Goal: Information Seeking & Learning: Learn about a topic

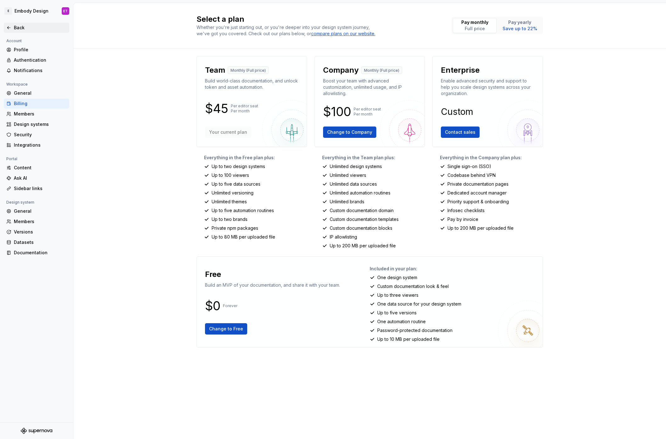
click at [20, 28] on div "Back" at bounding box center [40, 28] width 53 height 6
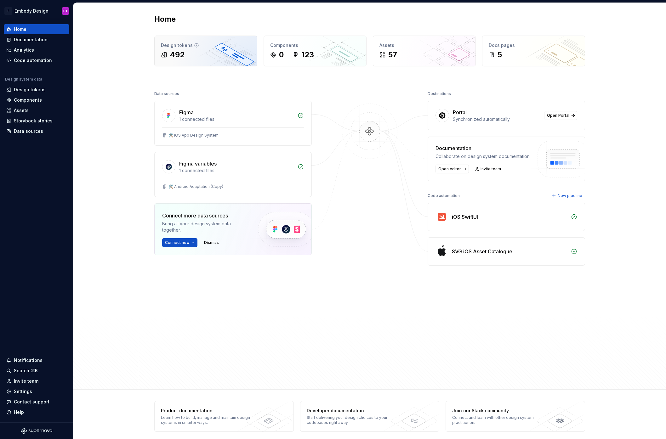
click at [233, 63] on div "Design tokens 492" at bounding box center [206, 51] width 102 height 30
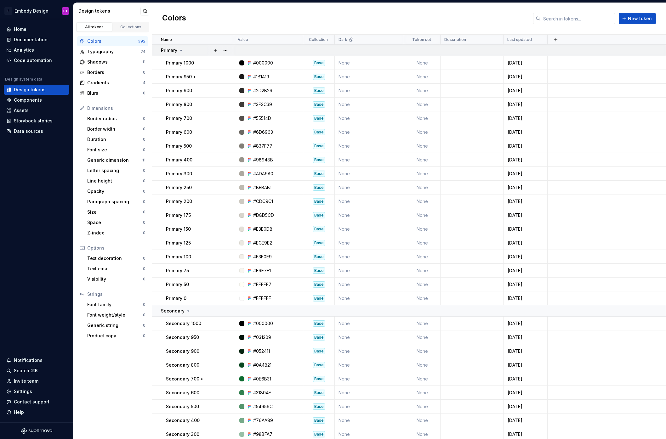
click at [195, 50] on div "Primary" at bounding box center [197, 50] width 72 height 6
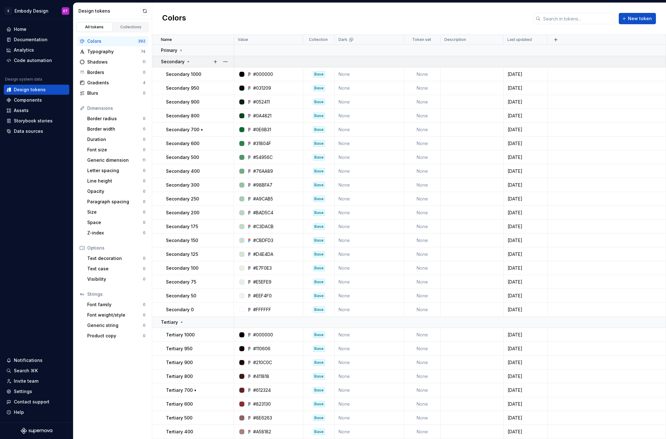
click at [195, 59] on div "Secondary" at bounding box center [197, 62] width 72 height 6
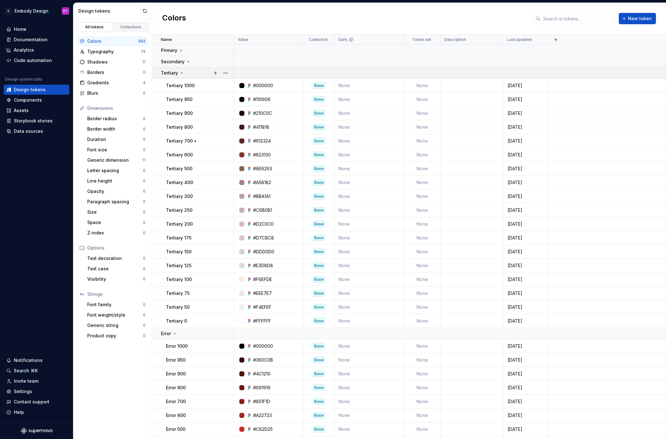
click at [195, 70] on div "Tertiary" at bounding box center [197, 73] width 72 height 6
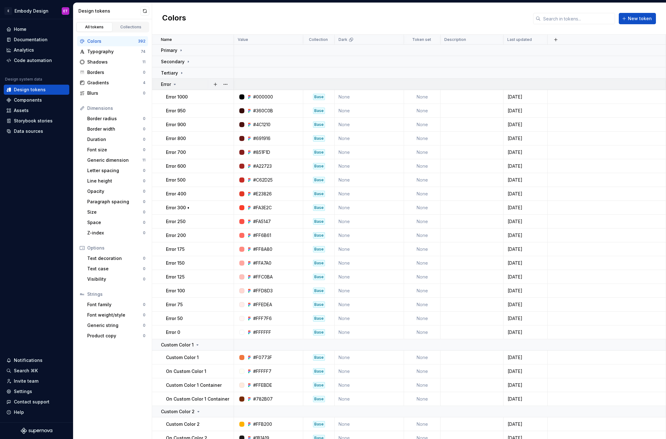
click at [196, 81] on div "Error" at bounding box center [197, 84] width 72 height 6
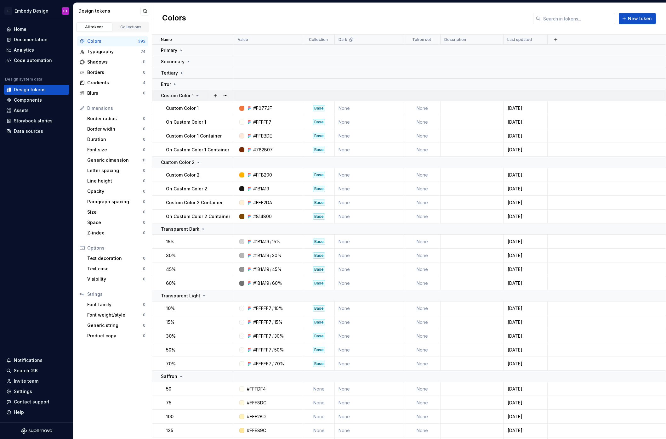
click at [206, 99] on td "Custom Color 1" at bounding box center [193, 95] width 82 height 11
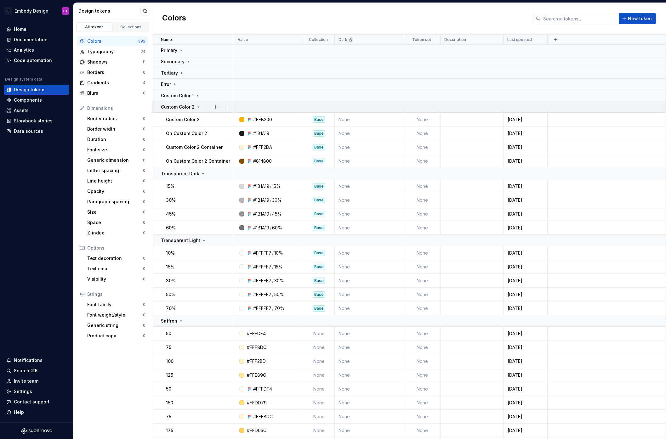
click at [205, 109] on div "Custom Color 2" at bounding box center [197, 107] width 72 height 6
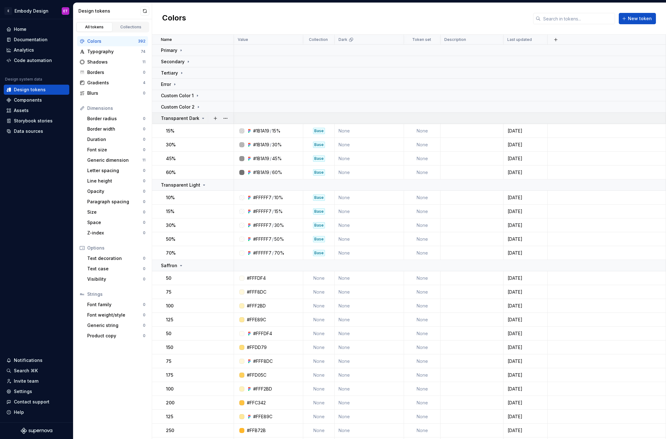
click at [206, 117] on div "Transparent Dark" at bounding box center [197, 118] width 72 height 6
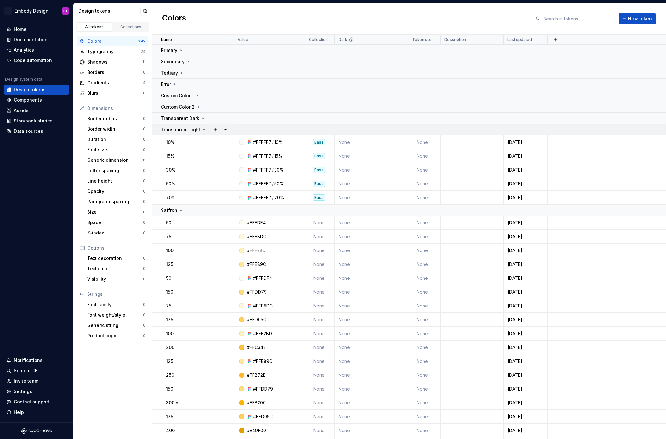
click at [207, 133] on div at bounding box center [220, 129] width 26 height 11
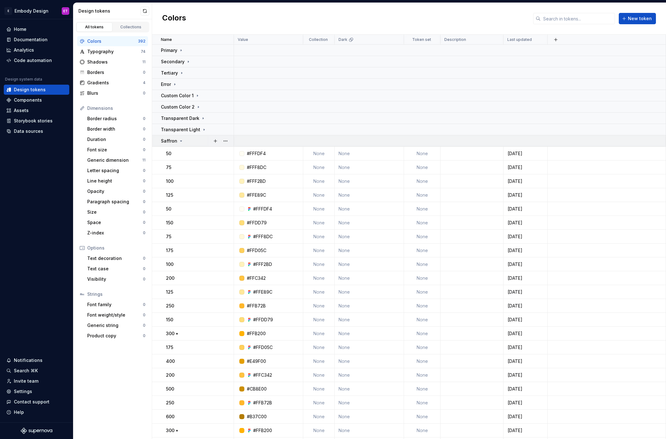
click at [195, 143] on div "Saffron" at bounding box center [197, 141] width 72 height 6
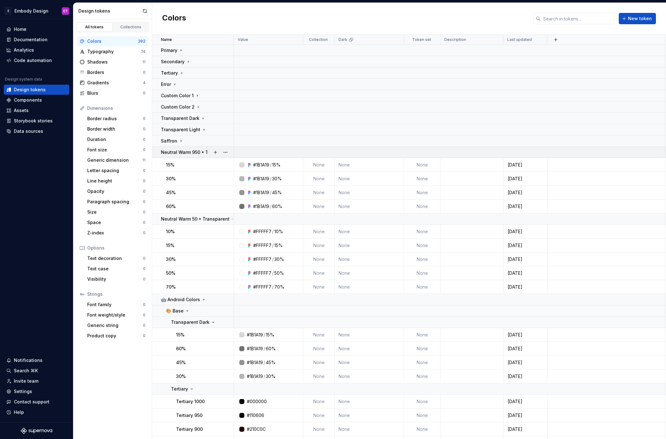
click at [181, 153] on p "Neutral Warm 950 • Transparent" at bounding box center [196, 152] width 71 height 6
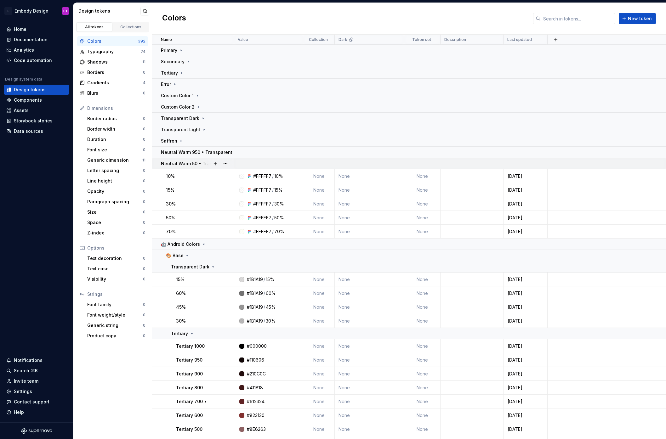
click at [182, 163] on p "Neutral Warm 50 • Transparent" at bounding box center [195, 164] width 69 height 6
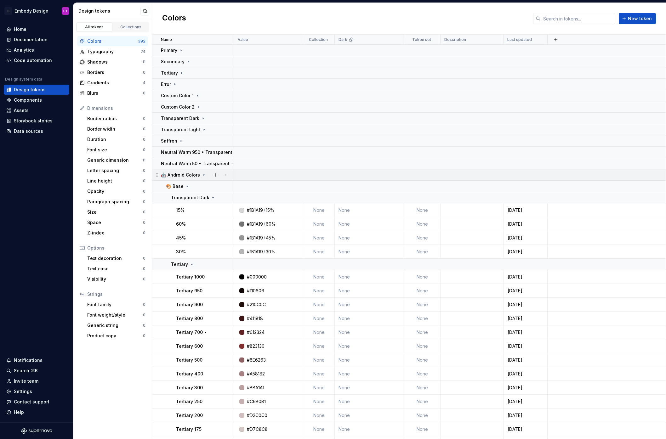
click at [191, 176] on p "🤖 Android Colors" at bounding box center [180, 175] width 39 height 6
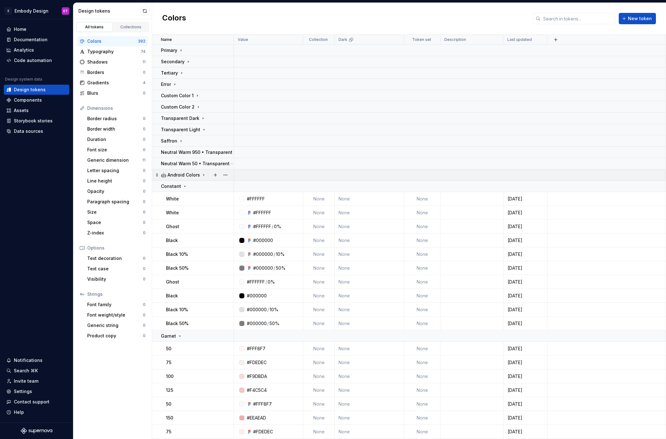
click at [179, 174] on p "🤖 Android Colors" at bounding box center [180, 175] width 39 height 6
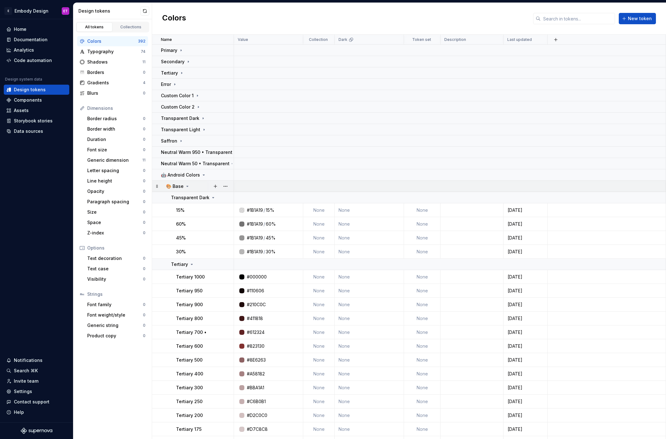
click at [184, 186] on div "🎨 Base" at bounding box center [178, 186] width 24 height 6
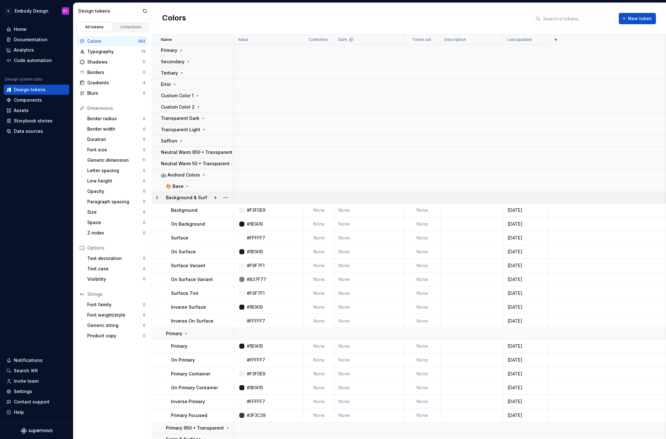
click at [186, 198] on p "Background & Surface" at bounding box center [190, 198] width 49 height 6
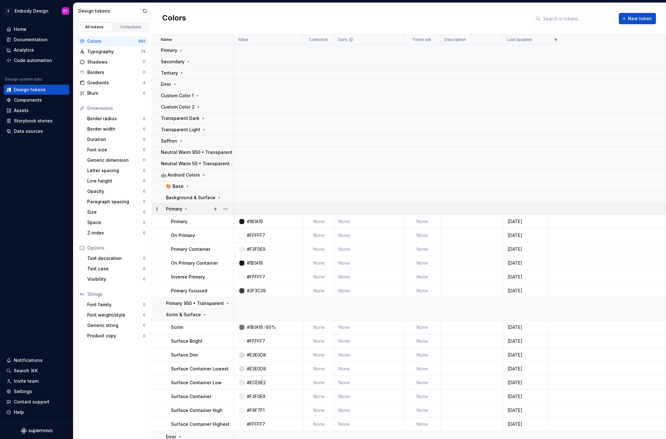
click at [185, 206] on div "Primary" at bounding box center [177, 209] width 23 height 6
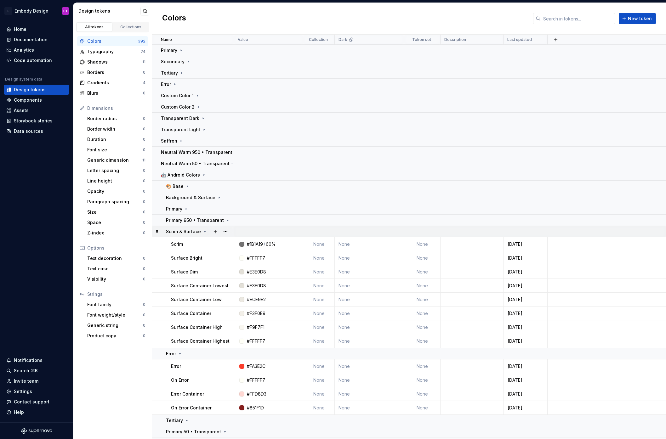
click at [192, 231] on p "Scrim & Surface" at bounding box center [183, 232] width 35 height 6
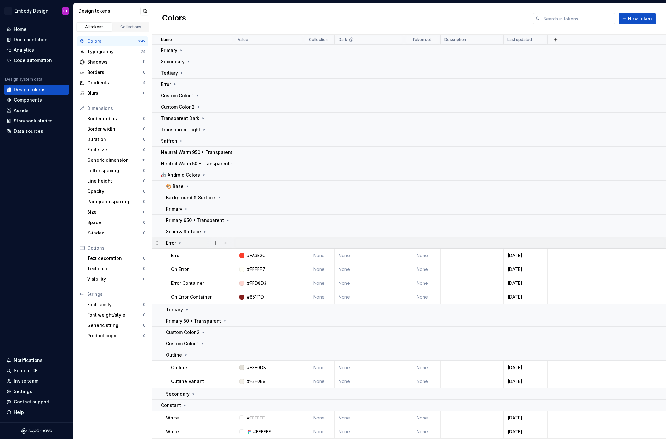
click at [181, 244] on icon at bounding box center [179, 243] width 5 height 5
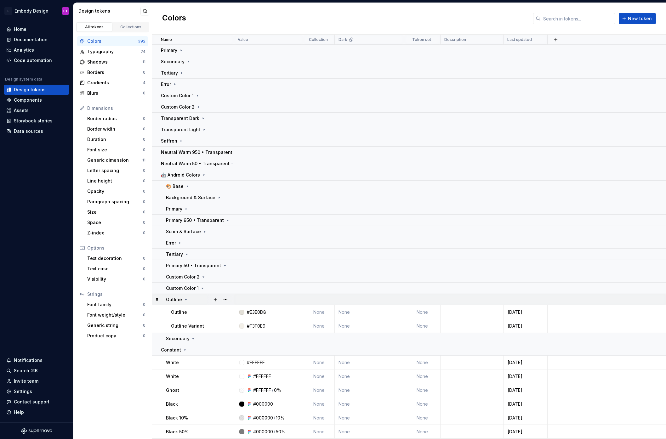
click at [184, 300] on icon at bounding box center [185, 299] width 5 height 5
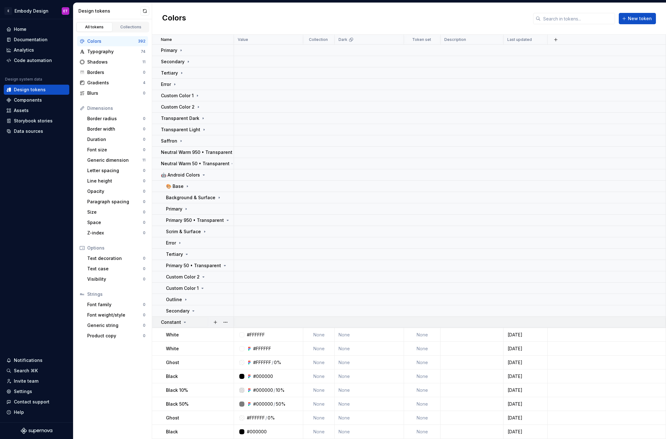
click at [184, 322] on icon at bounding box center [185, 322] width 2 height 1
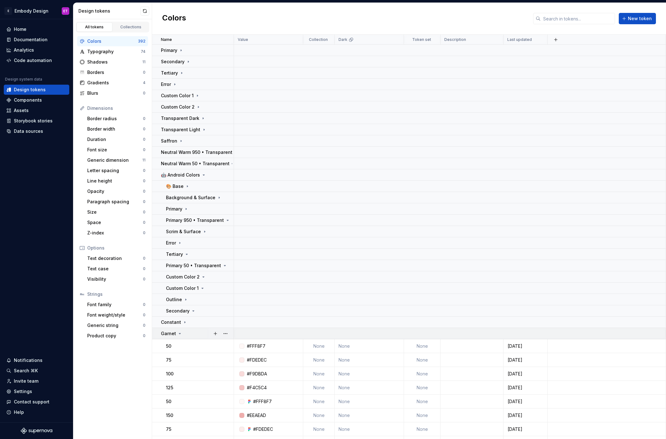
click at [172, 333] on p "Garnet" at bounding box center [168, 334] width 15 height 6
click at [191, 342] on div "Neutral Warm" at bounding box center [179, 345] width 36 height 6
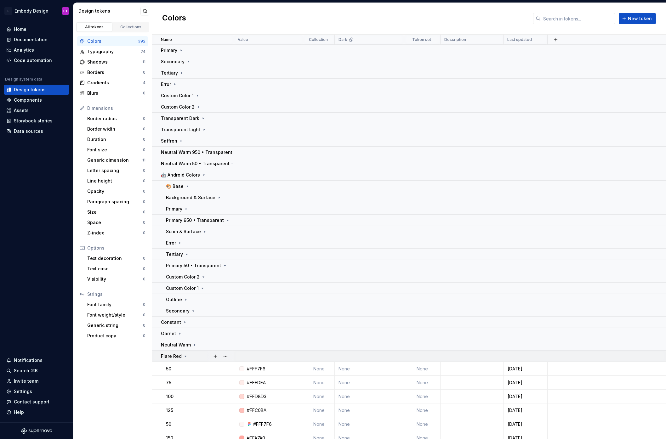
click at [175, 359] on p "Flare Red" at bounding box center [171, 356] width 21 height 6
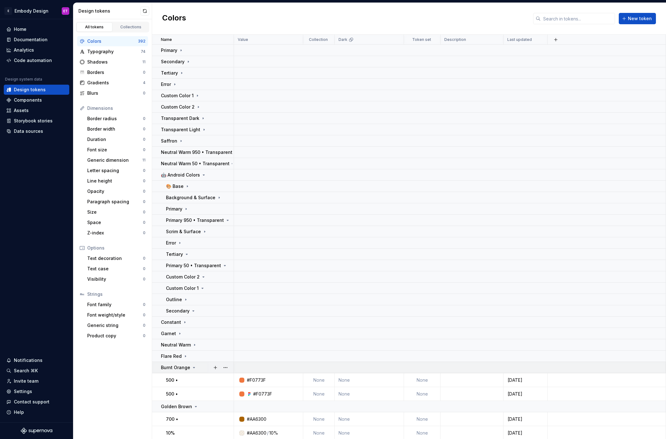
click at [186, 370] on p "Burnt Orange" at bounding box center [175, 368] width 29 height 6
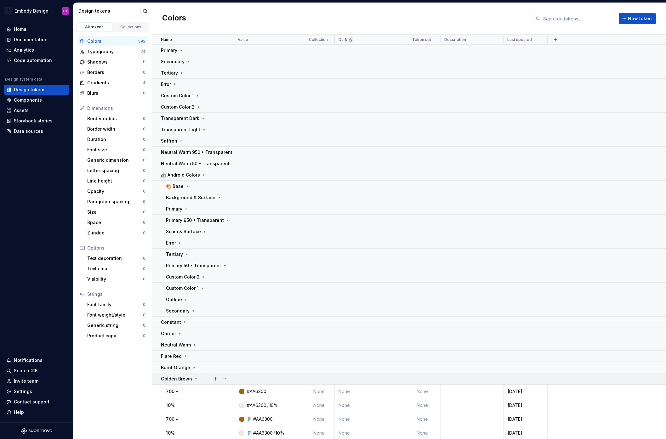
click at [184, 380] on p "Golden Brown" at bounding box center [176, 379] width 31 height 6
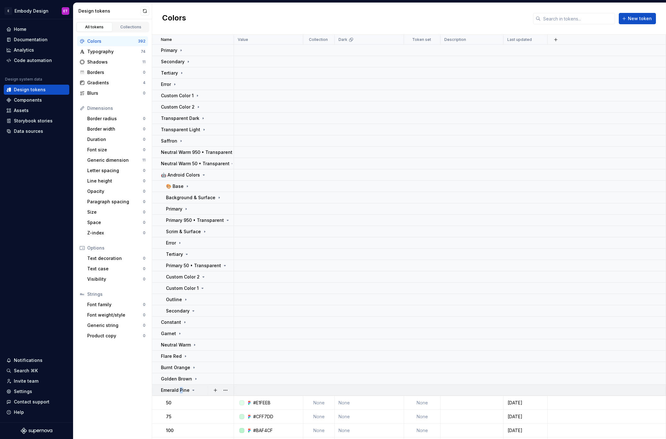
click at [180, 389] on p "Emerald Pine" at bounding box center [175, 390] width 29 height 6
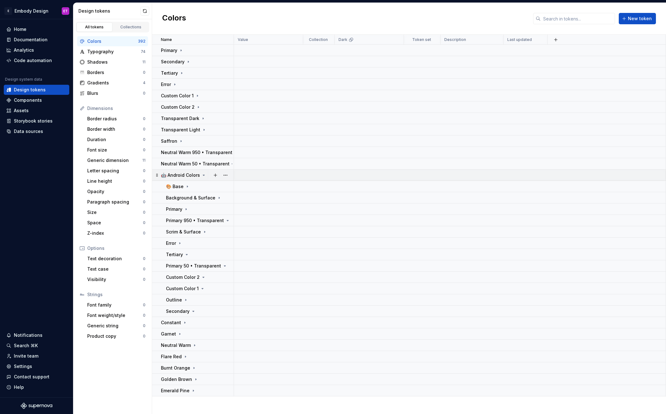
click at [201, 176] on icon at bounding box center [203, 175] width 5 height 5
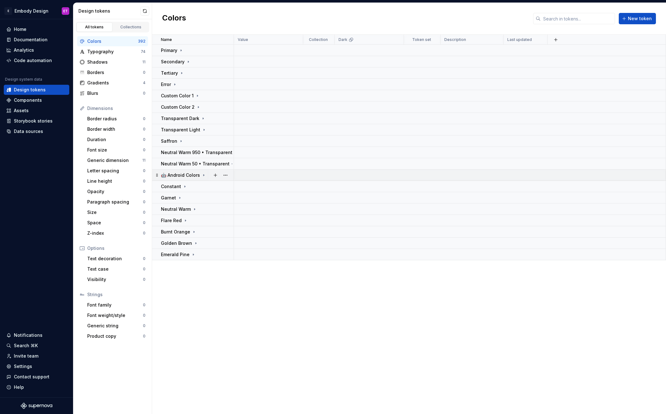
click at [201, 176] on icon at bounding box center [203, 175] width 5 height 5
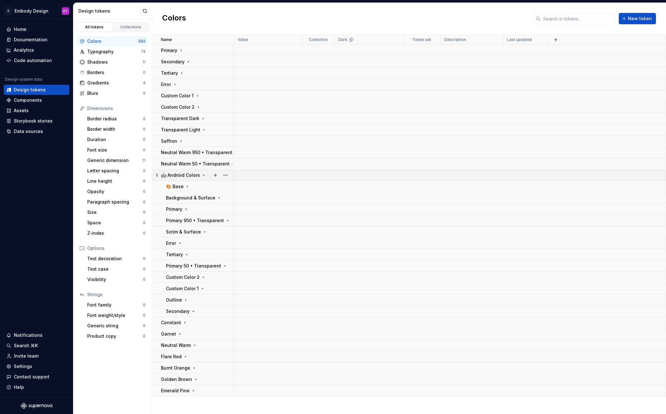
click at [201, 176] on icon at bounding box center [203, 175] width 5 height 5
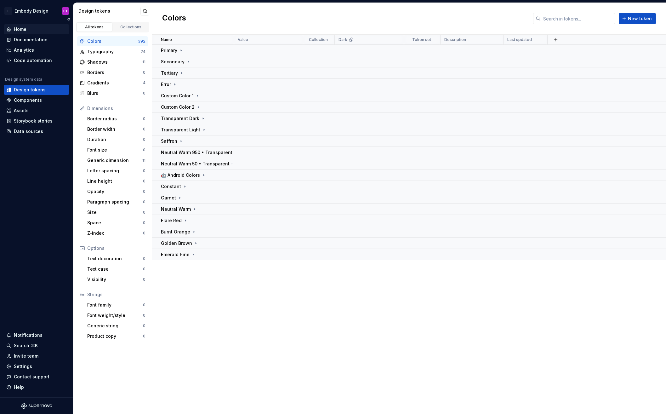
click at [32, 29] on div "Home" at bounding box center [36, 29] width 60 height 6
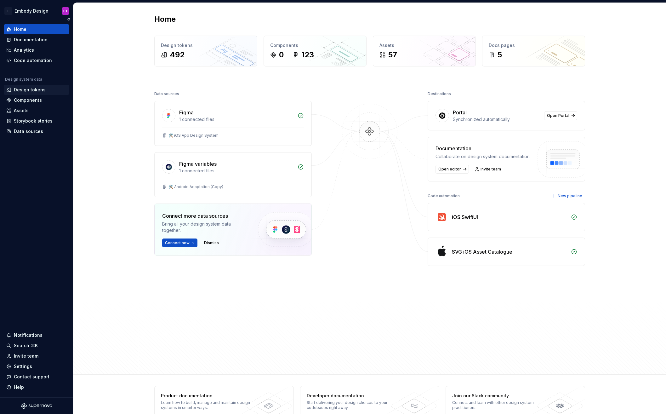
click at [33, 88] on div "Design tokens" at bounding box center [30, 90] width 32 height 6
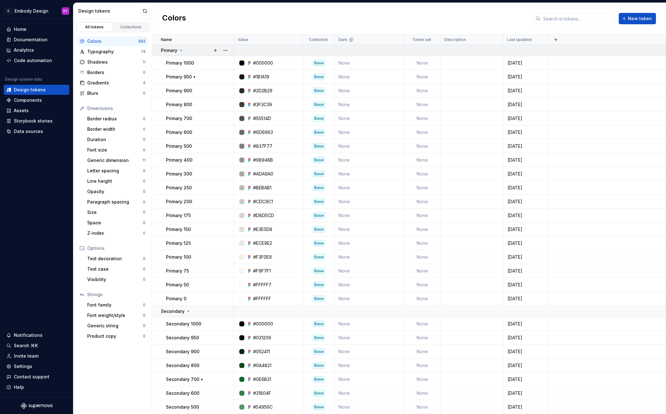
click at [195, 49] on div "Primary" at bounding box center [197, 50] width 72 height 6
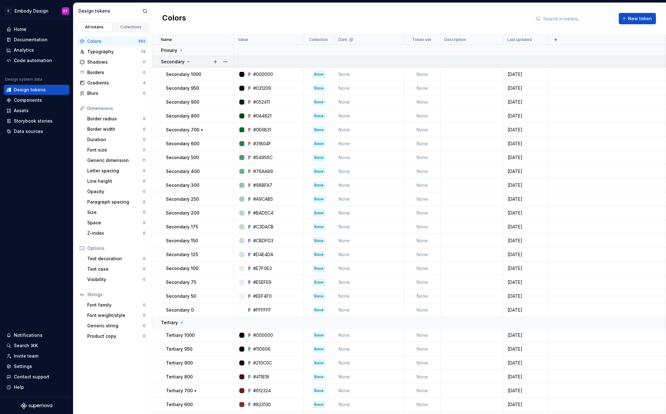
click at [197, 59] on div "Secondary" at bounding box center [197, 62] width 72 height 6
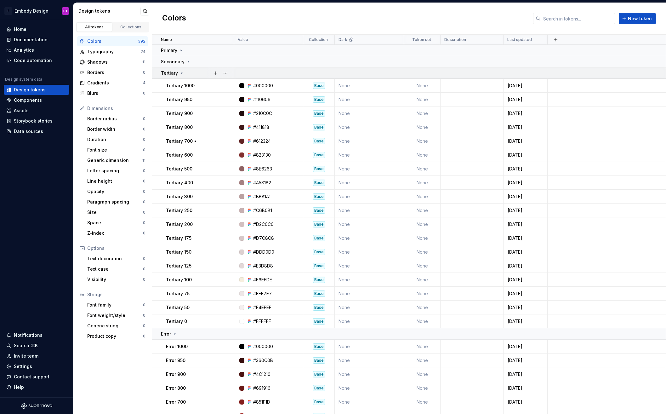
click at [199, 76] on td "Tertiary" at bounding box center [193, 72] width 82 height 11
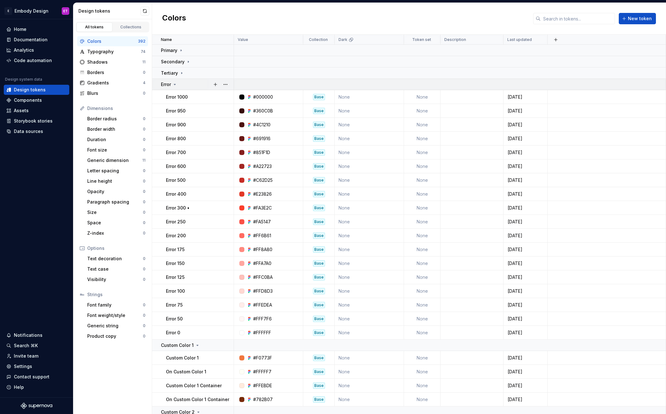
click at [198, 82] on div "Error" at bounding box center [197, 84] width 72 height 6
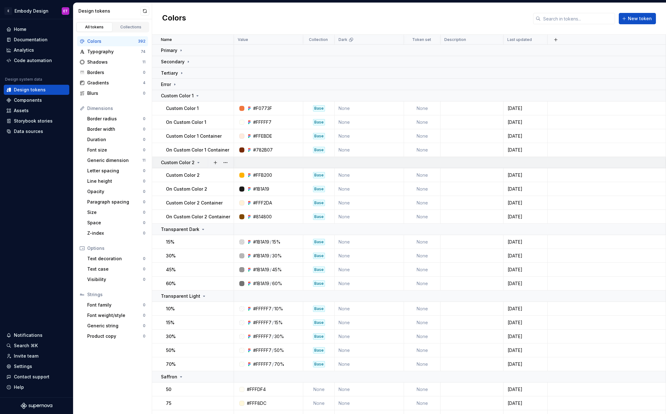
drag, startPoint x: 199, startPoint y: 97, endPoint x: 199, endPoint y: 103, distance: 5.7
click at [199, 97] on div "Custom Color 1" at bounding box center [197, 96] width 72 height 6
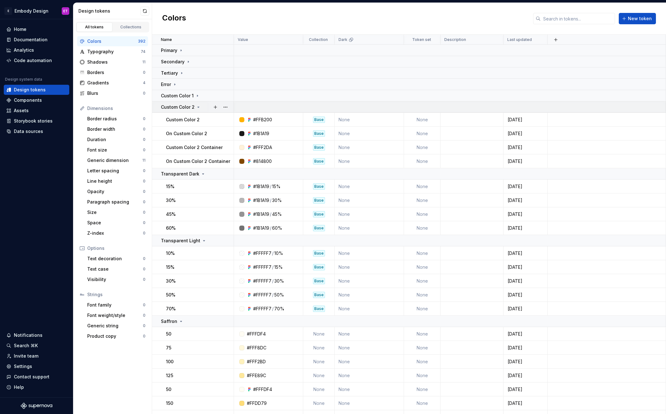
click at [199, 107] on icon at bounding box center [198, 107] width 5 height 5
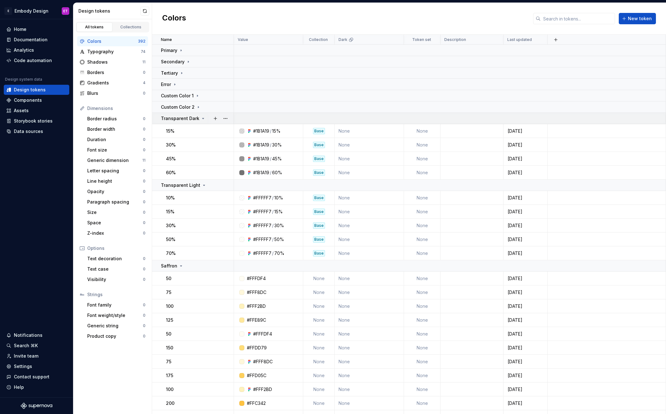
click at [192, 118] on p "Transparent Dark" at bounding box center [180, 118] width 38 height 6
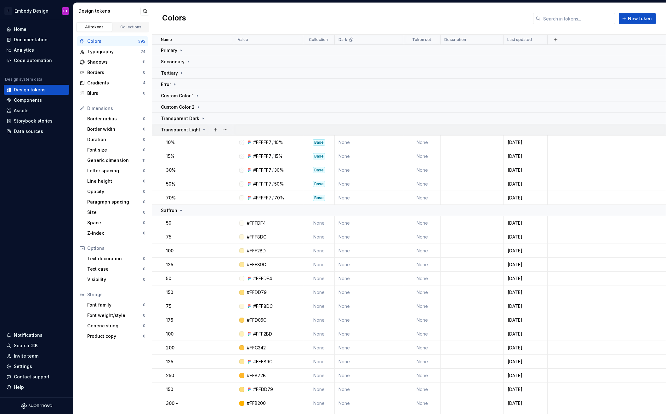
click at [198, 128] on p "Transparent Light" at bounding box center [180, 130] width 39 height 6
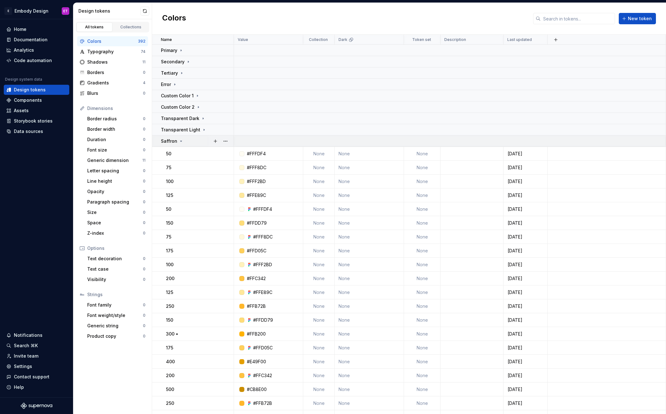
click at [196, 145] on td "Saffron" at bounding box center [193, 140] width 82 height 11
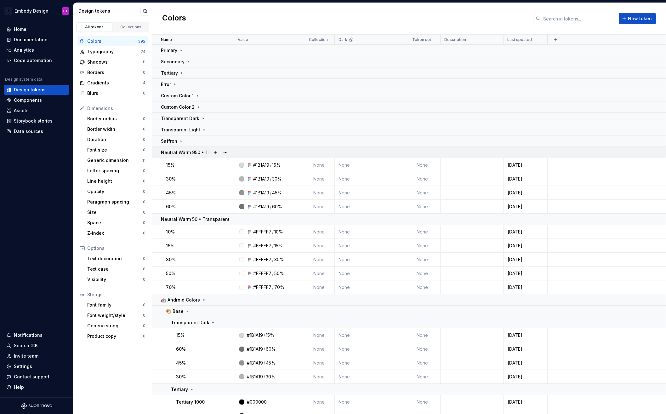
click at [191, 151] on p "Neutral Warm 950 • Transparent" at bounding box center [196, 152] width 71 height 6
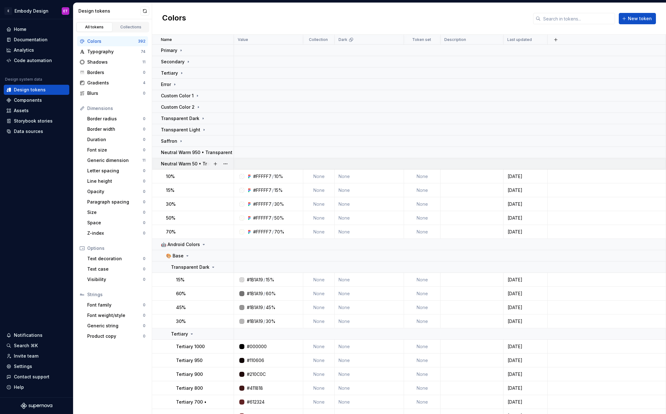
click at [193, 162] on p "Neutral Warm 50 • Transparent" at bounding box center [195, 164] width 69 height 6
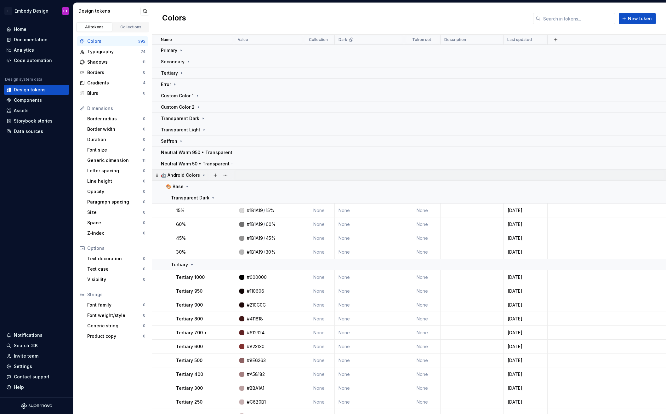
click at [191, 177] on p "🤖 Android Colors" at bounding box center [180, 175] width 39 height 6
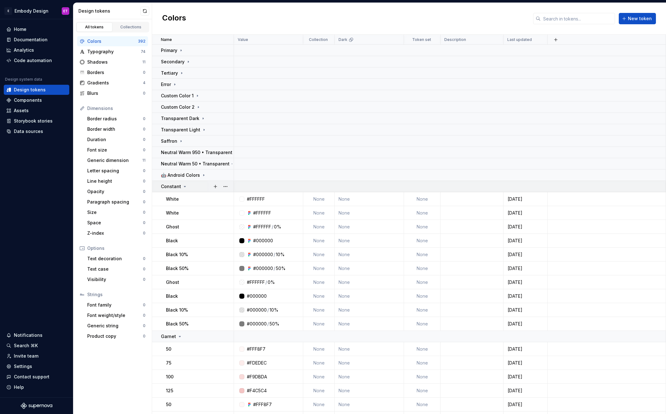
click at [186, 188] on icon at bounding box center [184, 186] width 5 height 5
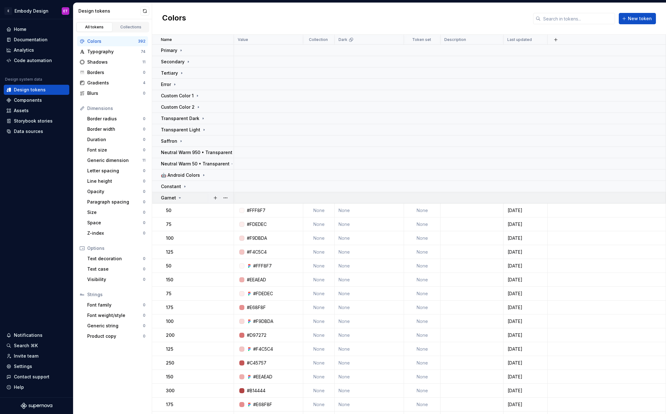
click at [193, 196] on div "Garnet" at bounding box center [197, 198] width 72 height 6
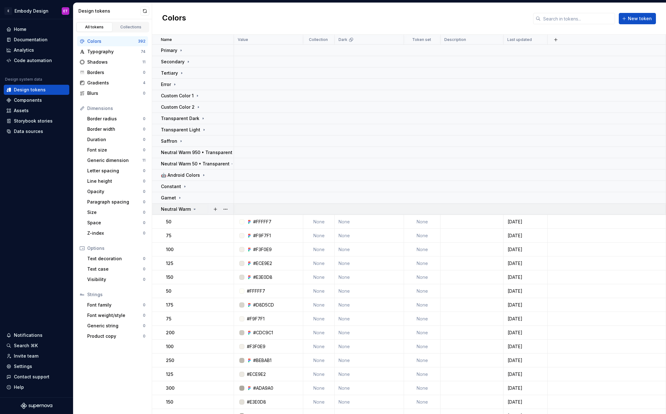
click at [190, 208] on div "Neutral Warm" at bounding box center [179, 209] width 36 height 6
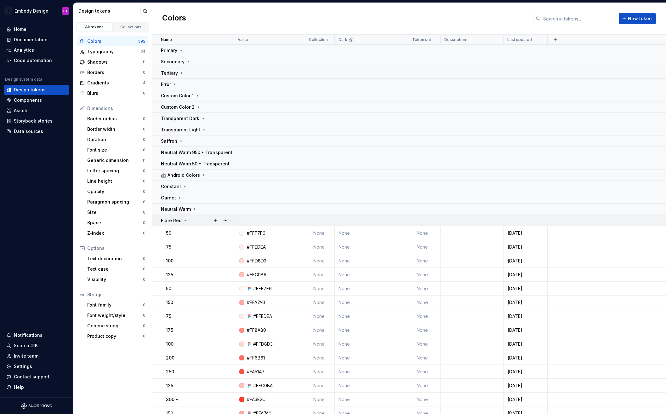
click at [190, 221] on div "Flare Red" at bounding box center [197, 220] width 72 height 6
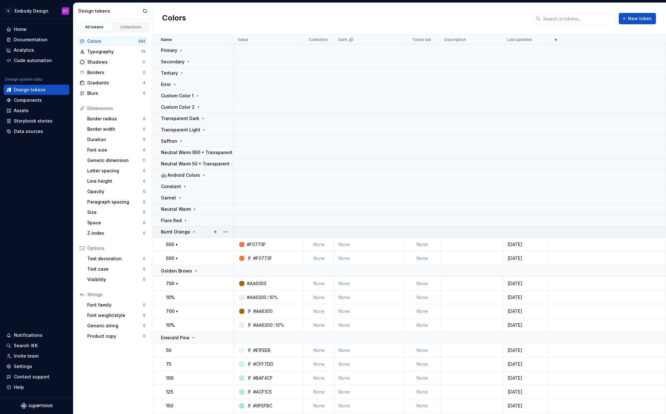
click at [187, 233] on p "Burnt Orange" at bounding box center [175, 232] width 29 height 6
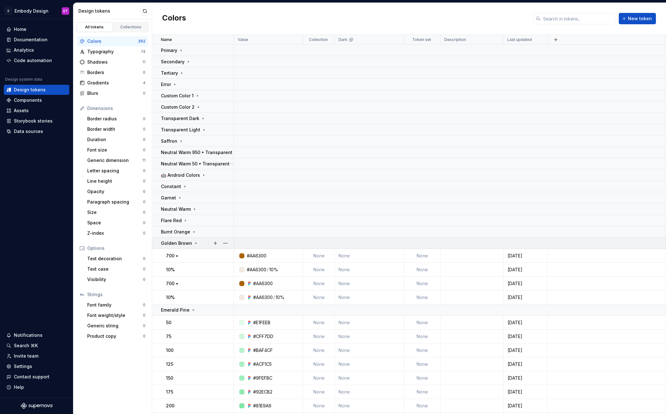
click at [184, 245] on p "Golden Brown" at bounding box center [176, 243] width 31 height 6
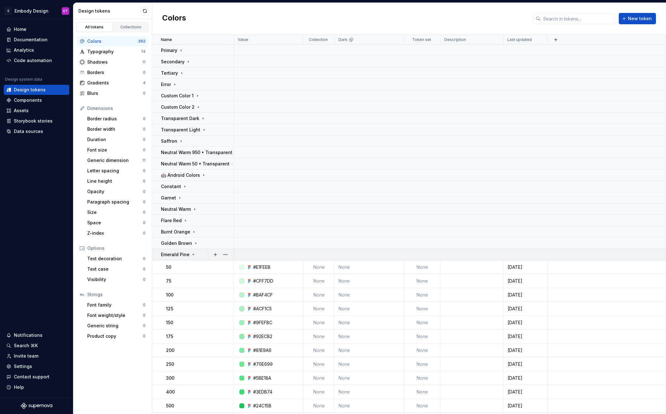
click at [186, 255] on p "Emerald Pine" at bounding box center [175, 254] width 29 height 6
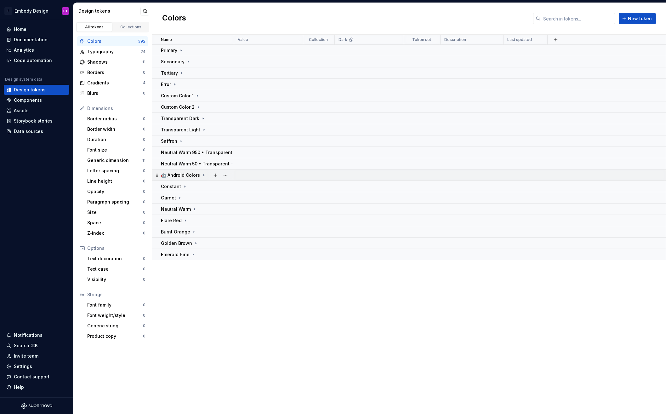
click at [192, 174] on p "🤖 Android Colors" at bounding box center [180, 175] width 39 height 6
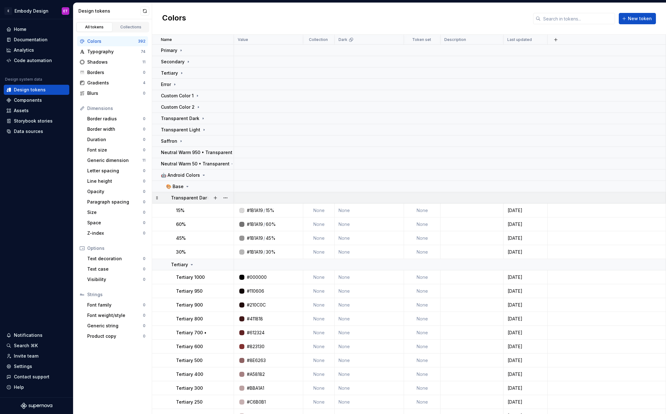
click at [192, 195] on p "Transparent Dark" at bounding box center [190, 198] width 38 height 6
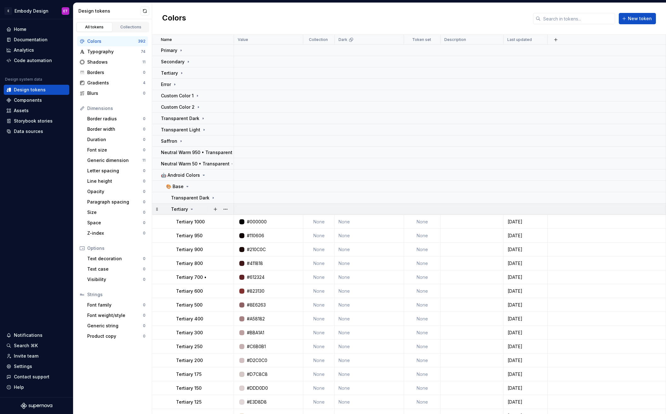
click at [197, 207] on div "Tertiary" at bounding box center [202, 209] width 62 height 6
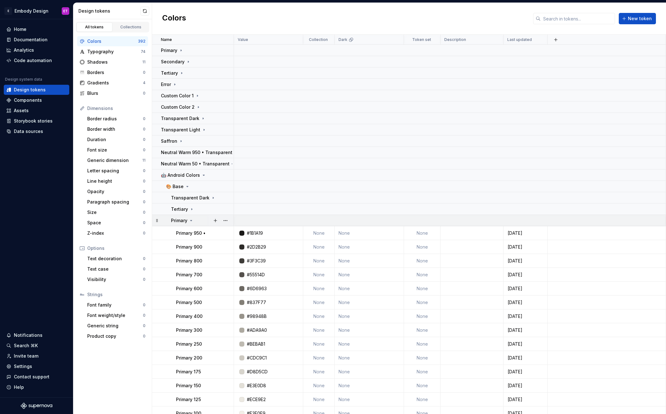
click at [198, 218] on div "Primary" at bounding box center [202, 220] width 62 height 6
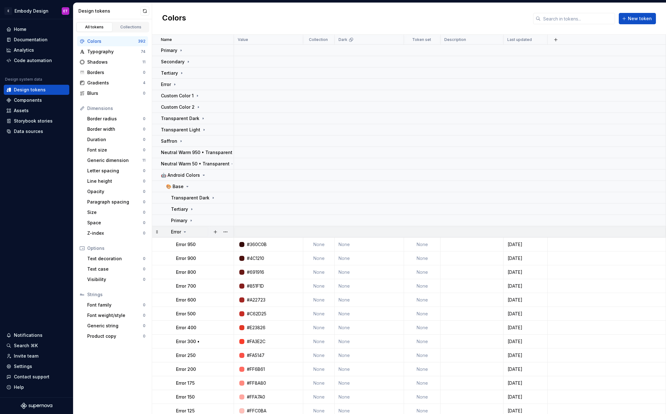
click at [194, 230] on div "Error" at bounding box center [202, 232] width 62 height 6
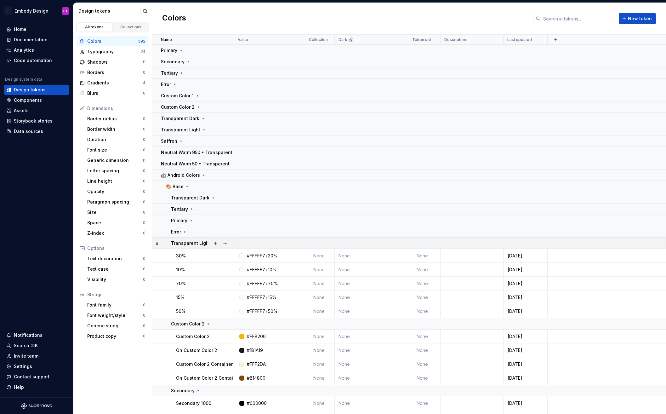
click at [195, 240] on p "Transparent Light" at bounding box center [190, 243] width 39 height 6
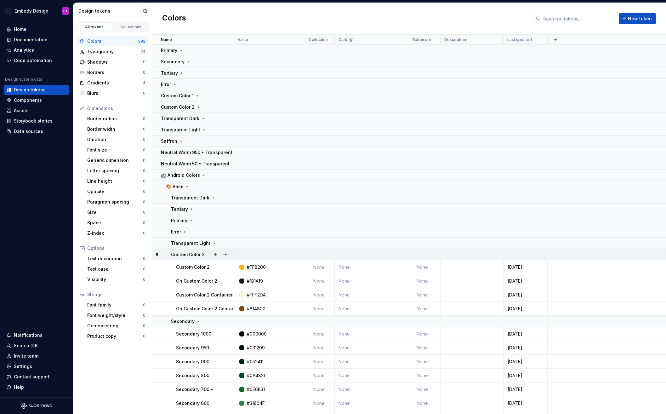
click at [199, 256] on p "Custom Color 2" at bounding box center [188, 254] width 34 height 6
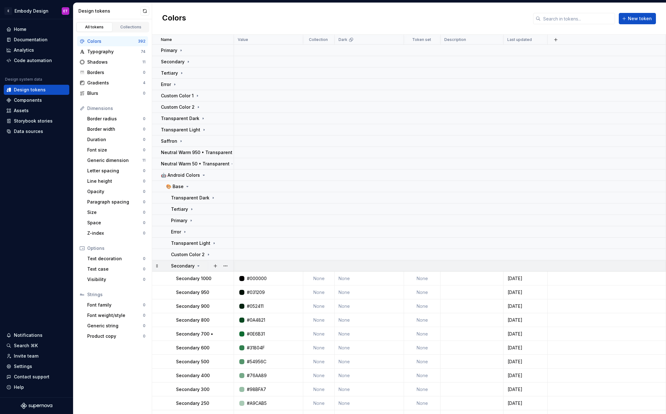
click at [197, 266] on icon at bounding box center [198, 265] width 5 height 5
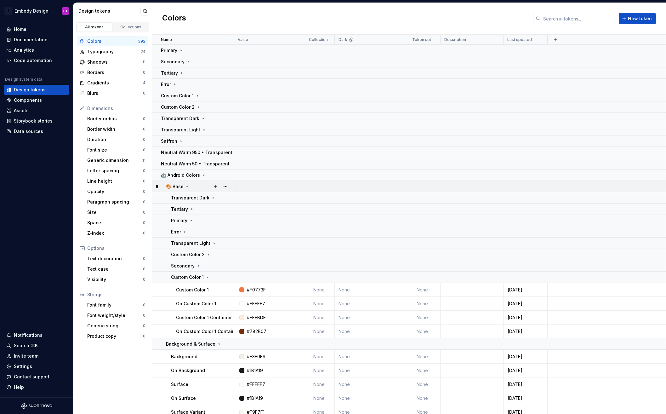
click at [194, 184] on div "🎨 Base" at bounding box center [199, 186] width 67 height 6
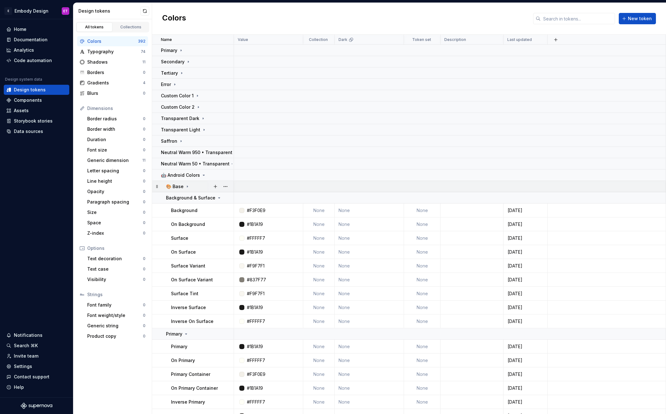
click at [195, 185] on div "🎨 Base" at bounding box center [199, 186] width 67 height 6
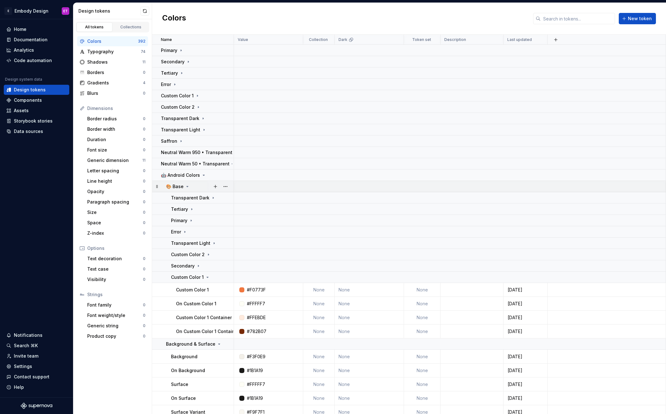
click at [200, 187] on div "🎨 Base" at bounding box center [199, 186] width 67 height 6
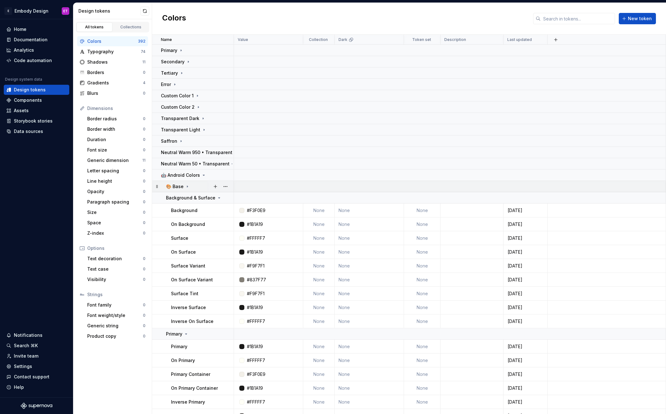
click at [200, 187] on div "🎨 Base" at bounding box center [199, 186] width 67 height 6
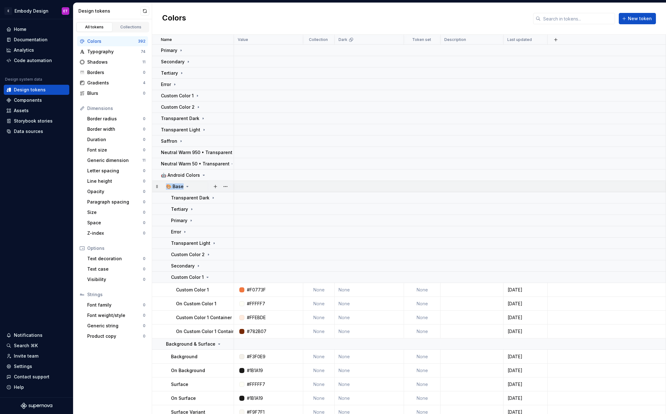
click at [200, 187] on div "🎨 Base" at bounding box center [199, 186] width 67 height 6
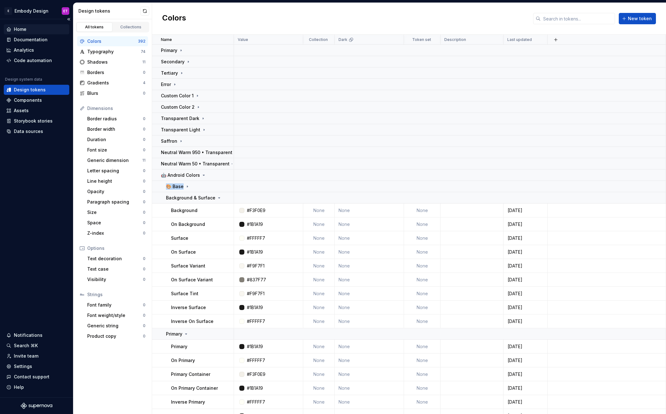
click at [24, 31] on div "Home" at bounding box center [20, 29] width 13 height 6
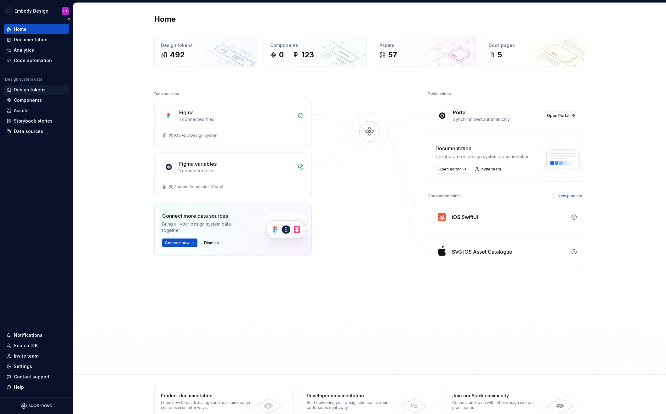
click at [21, 92] on div "Design tokens" at bounding box center [30, 90] width 32 height 6
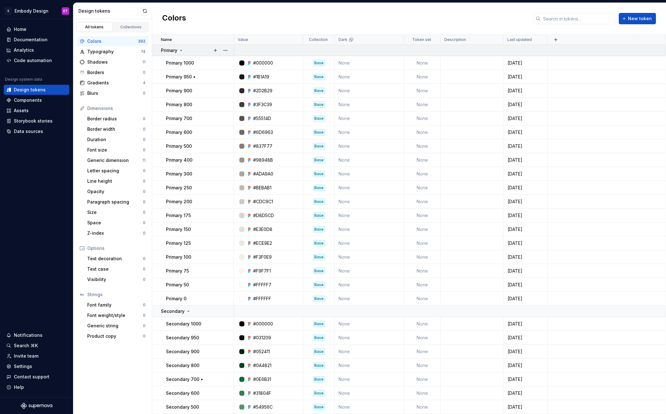
click at [186, 48] on div "Primary" at bounding box center [197, 50] width 72 height 6
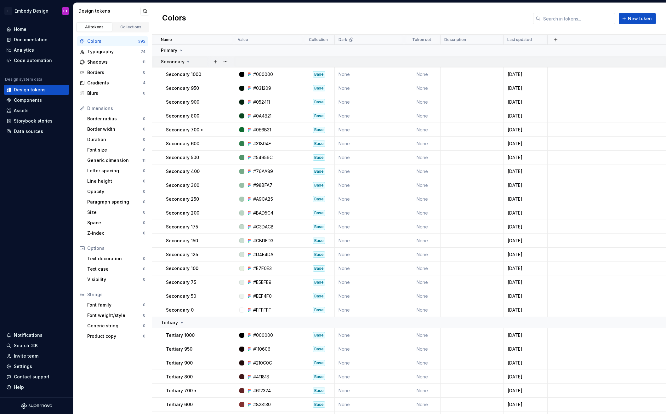
click at [187, 58] on td "Secondary" at bounding box center [193, 61] width 82 height 11
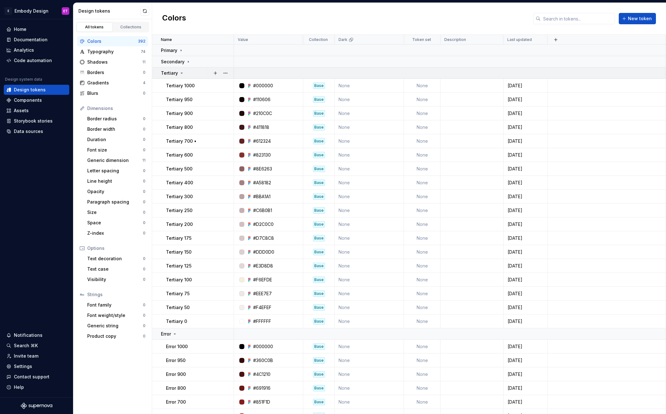
click at [190, 69] on td "Tertiary" at bounding box center [193, 72] width 82 height 11
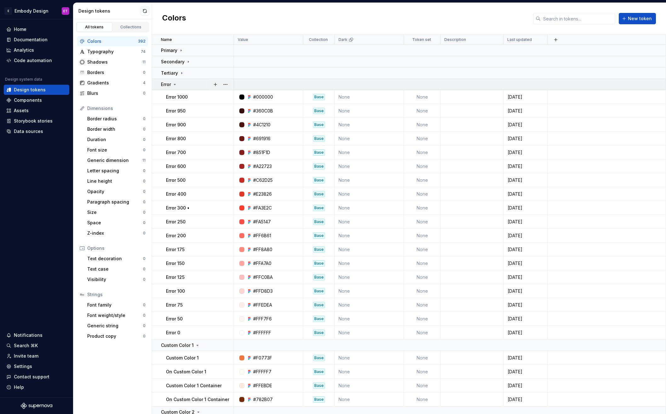
click at [188, 81] on div "Error" at bounding box center [197, 84] width 72 height 6
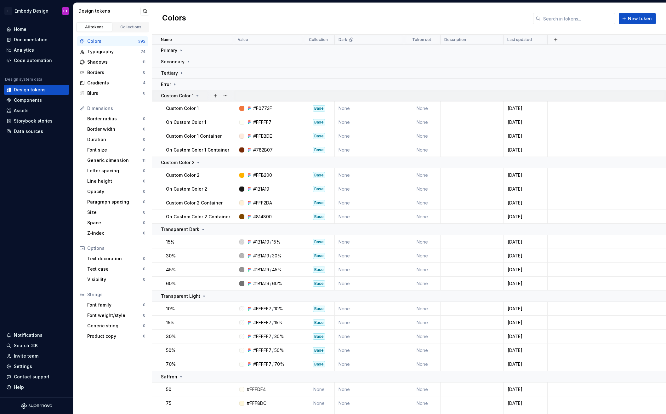
click at [187, 96] on p "Custom Color 1" at bounding box center [177, 96] width 33 height 6
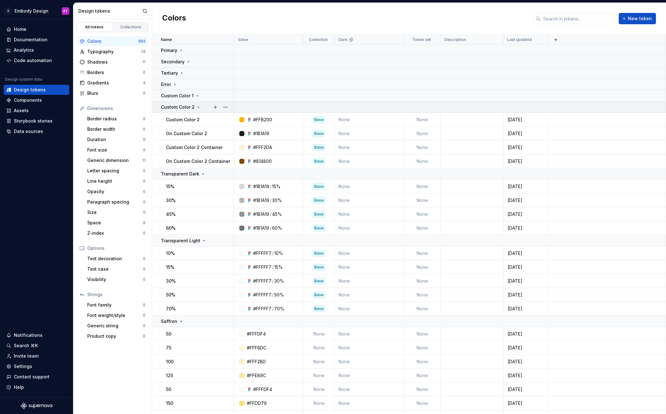
click at [187, 110] on td "Custom Color 2" at bounding box center [193, 106] width 82 height 11
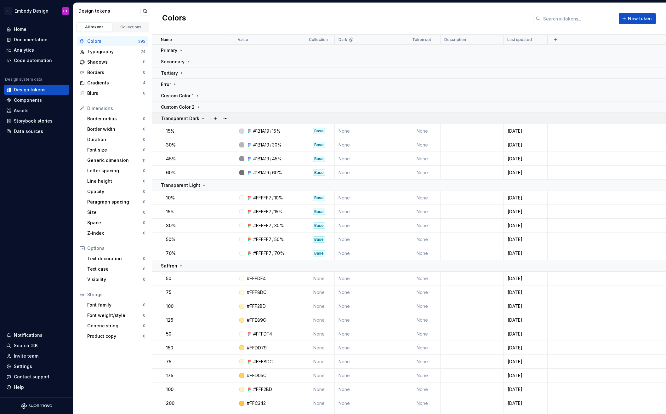
click at [188, 121] on p "Transparent Dark" at bounding box center [180, 118] width 38 height 6
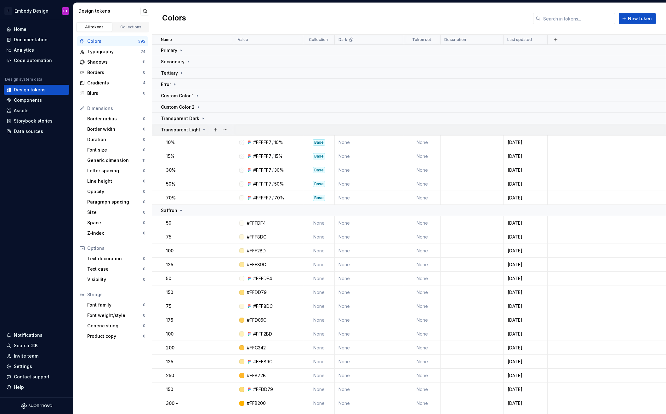
click at [182, 133] on td "Transparent Light" at bounding box center [193, 129] width 82 height 11
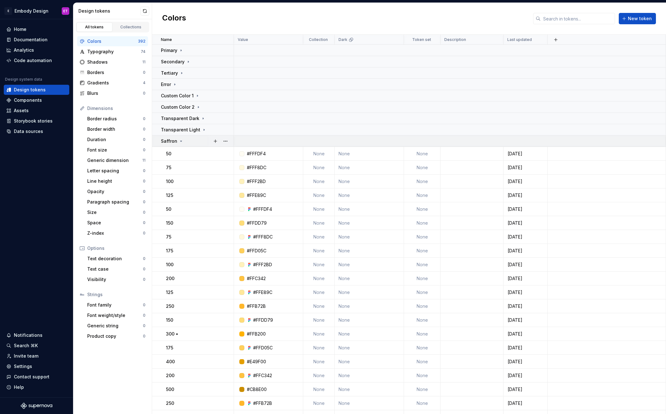
click at [173, 144] on p "Saffron" at bounding box center [169, 141] width 16 height 6
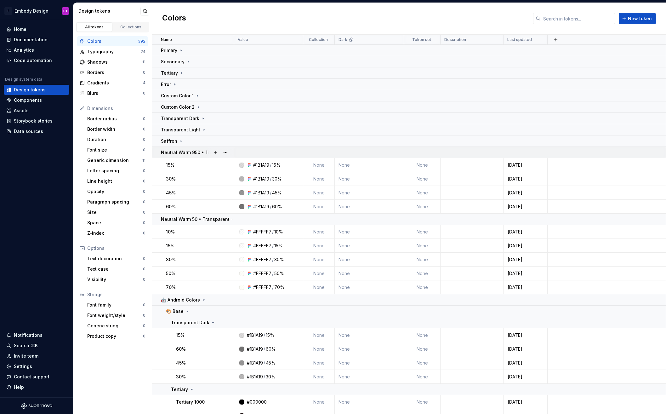
click at [174, 150] on p "Neutral Warm 950 • Transparent" at bounding box center [196, 152] width 71 height 6
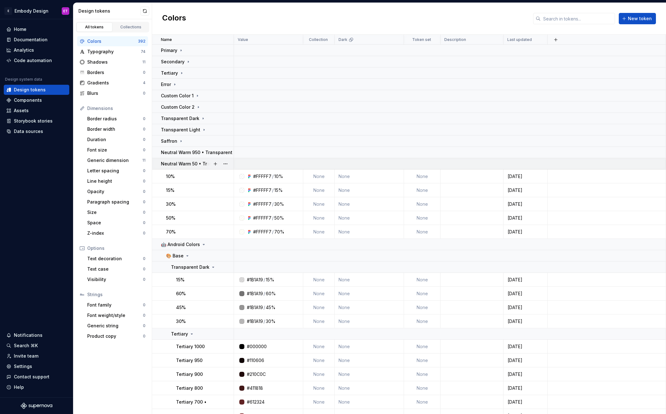
click at [185, 163] on p "Neutral Warm 50 • Transparent" at bounding box center [195, 164] width 69 height 6
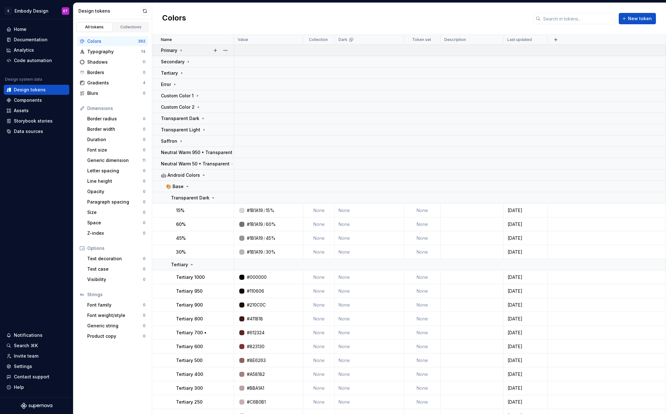
click at [184, 48] on div "Primary" at bounding box center [197, 50] width 72 height 6
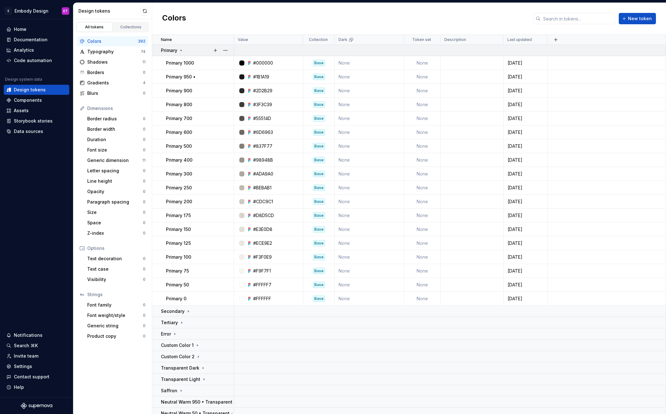
click at [177, 50] on div "Primary" at bounding box center [172, 50] width 23 height 6
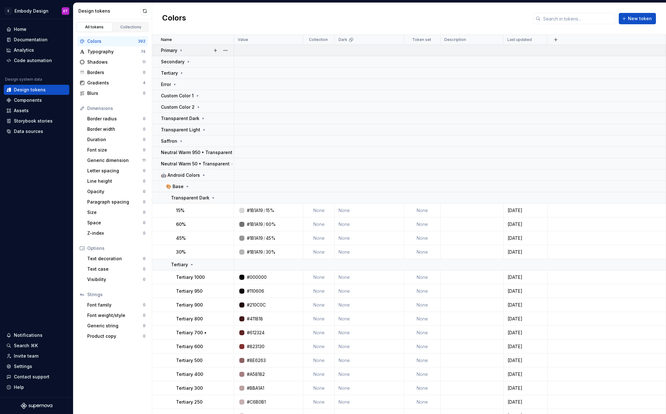
click at [190, 49] on div "Primary" at bounding box center [197, 50] width 72 height 6
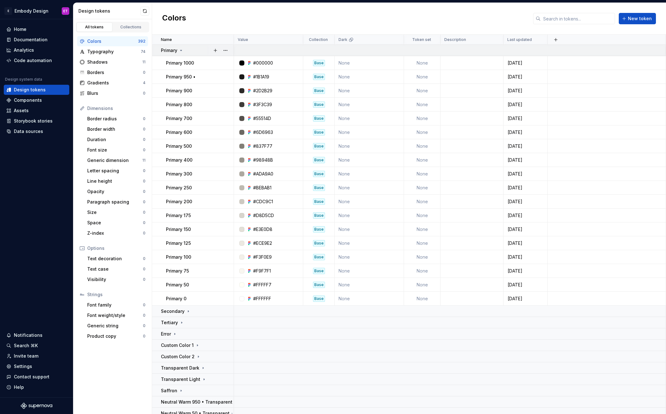
click at [197, 50] on div "Primary" at bounding box center [197, 50] width 72 height 6
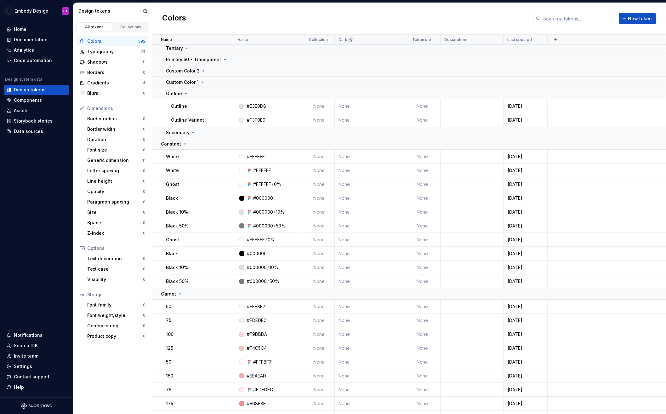
scroll to position [1839, 0]
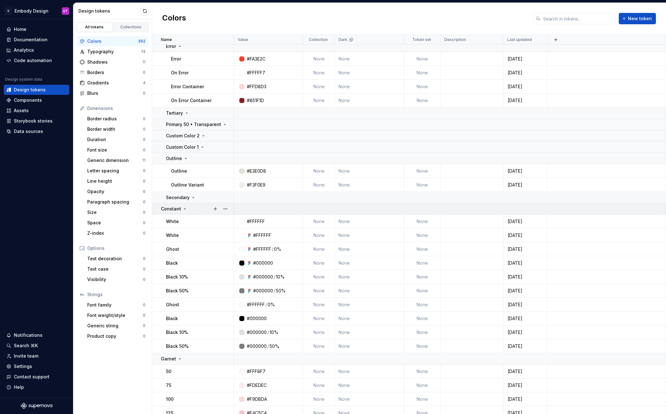
click at [201, 208] on div "Constant" at bounding box center [197, 209] width 72 height 6
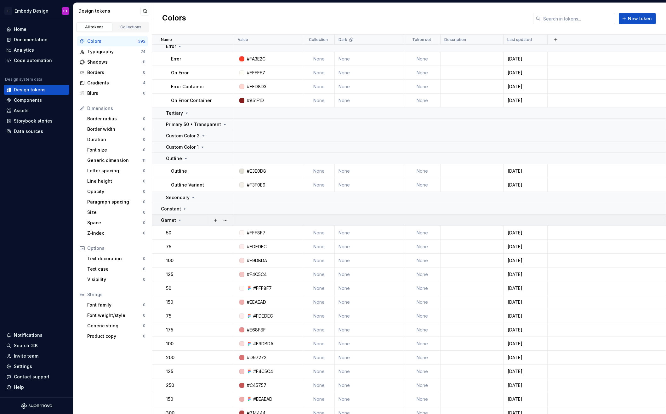
click at [202, 218] on div "Garnet" at bounding box center [197, 220] width 72 height 6
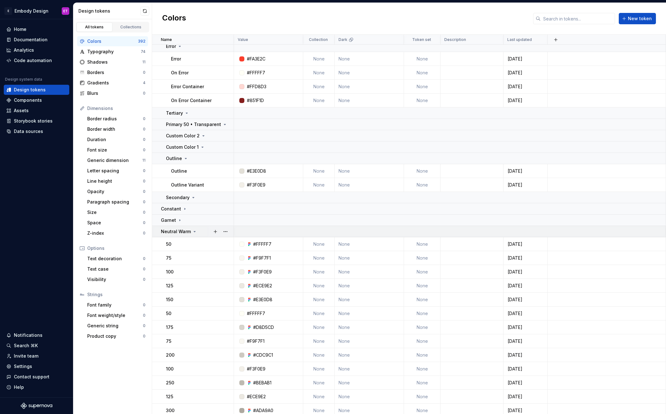
click at [194, 231] on icon at bounding box center [195, 231] width 2 height 1
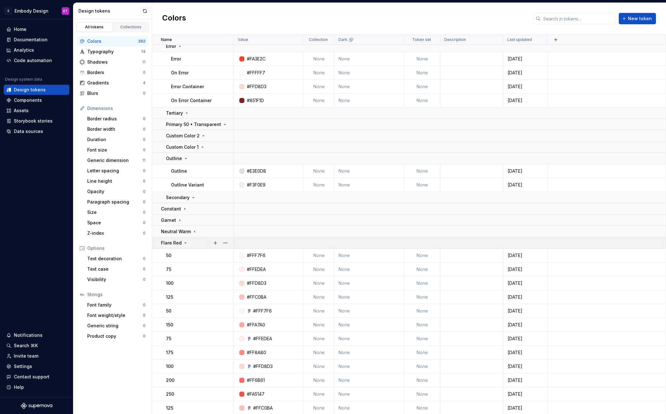
click at [170, 241] on p "Flare Red" at bounding box center [171, 243] width 21 height 6
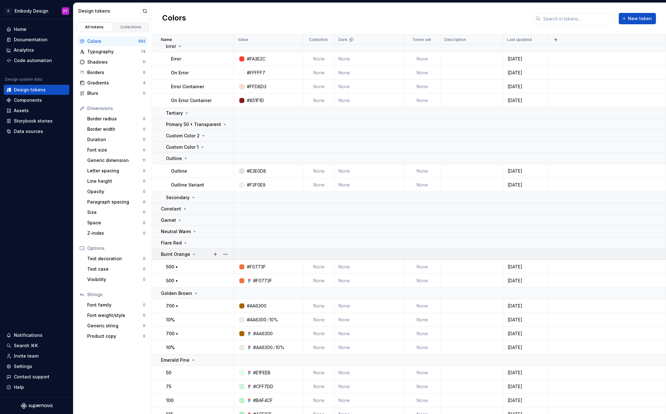
click at [178, 253] on p "Burnt Orange" at bounding box center [175, 254] width 29 height 6
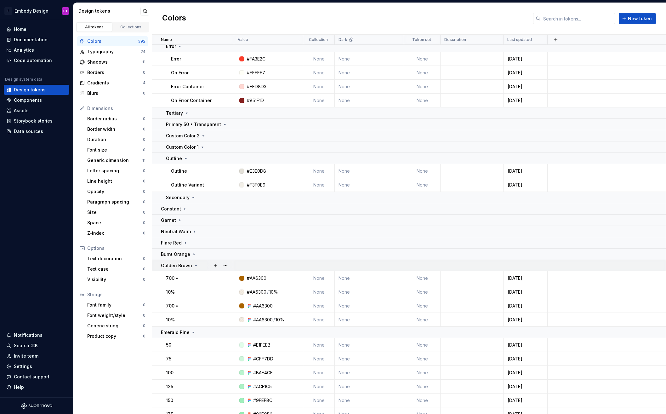
click at [178, 261] on td "Golden Brown" at bounding box center [193, 265] width 82 height 11
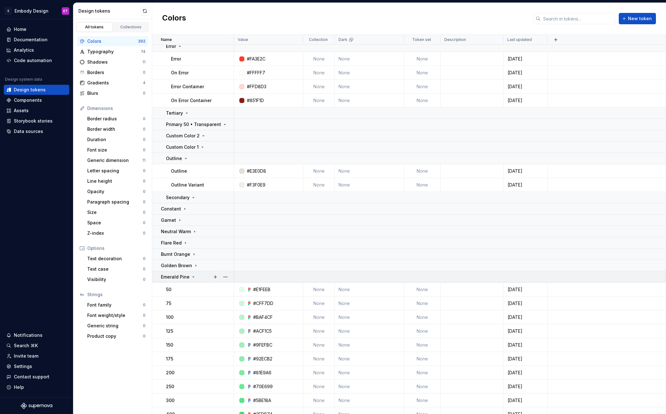
click at [182, 279] on p "Emerald Pine" at bounding box center [175, 277] width 29 height 6
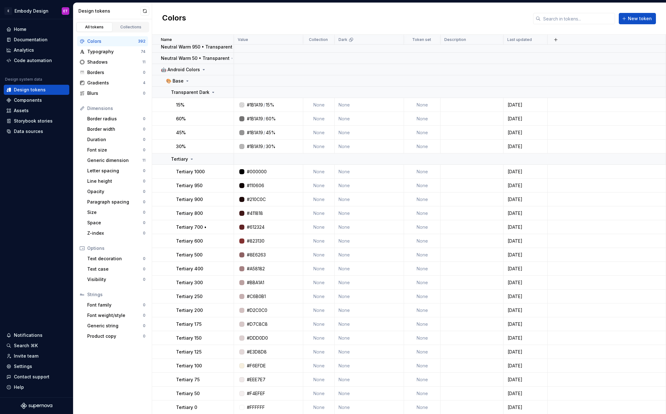
scroll to position [0, 0]
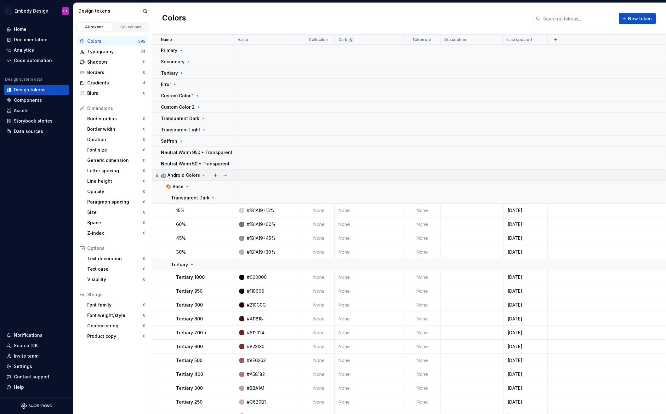
click at [186, 174] on p "🤖 Android Colors" at bounding box center [180, 175] width 39 height 6
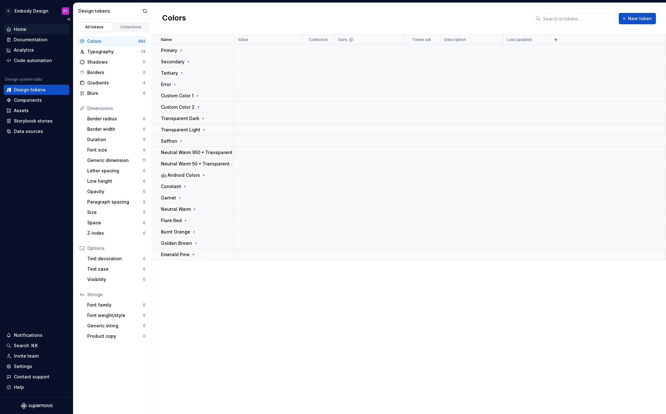
click at [38, 28] on div "Home" at bounding box center [36, 29] width 60 height 6
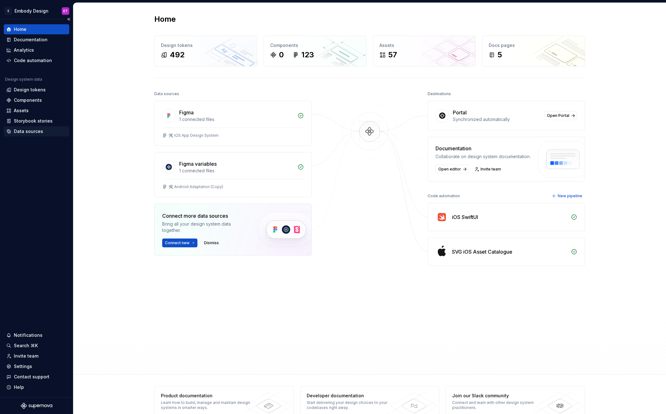
click at [29, 130] on div "Data sources" at bounding box center [28, 131] width 29 height 6
